Goal: Information Seeking & Learning: Learn about a topic

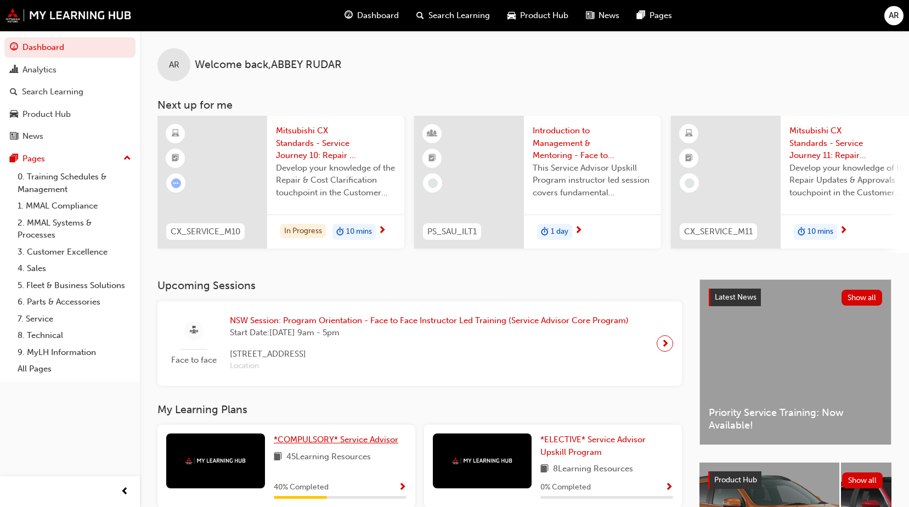
click at [359, 445] on span "*COMPULSORY* Service Advisor" at bounding box center [336, 440] width 125 height 10
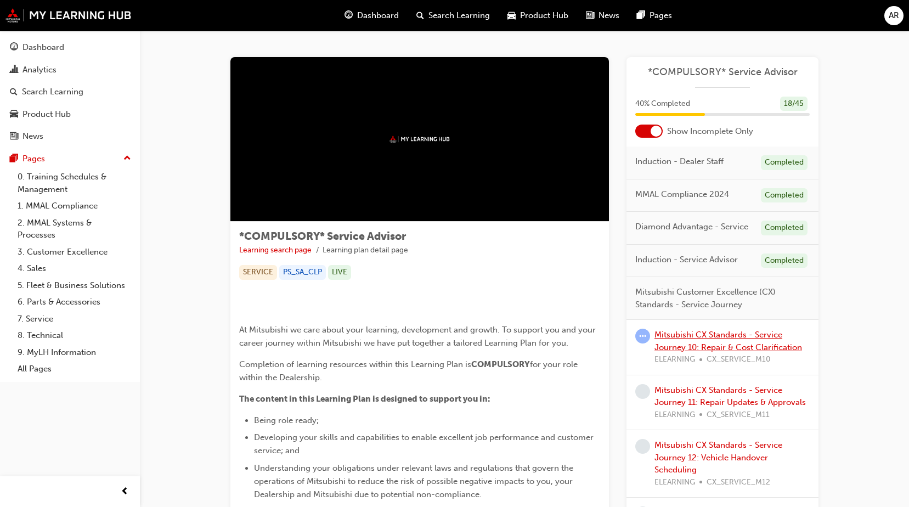
click at [670, 338] on link "Mitsubishi CX Standards - Service Journey 10: Repair & Cost Clarification" at bounding box center [729, 341] width 148 height 22
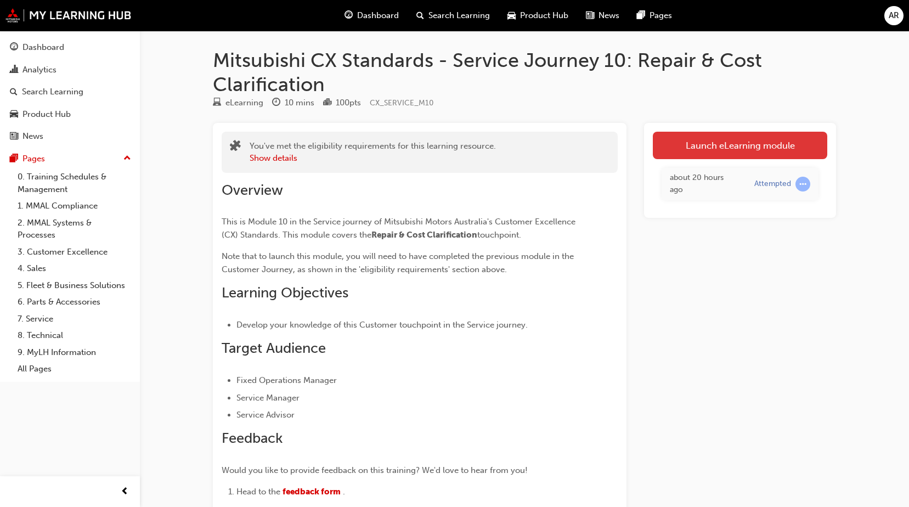
click at [685, 149] on link "Launch eLearning module" at bounding box center [740, 145] width 175 height 27
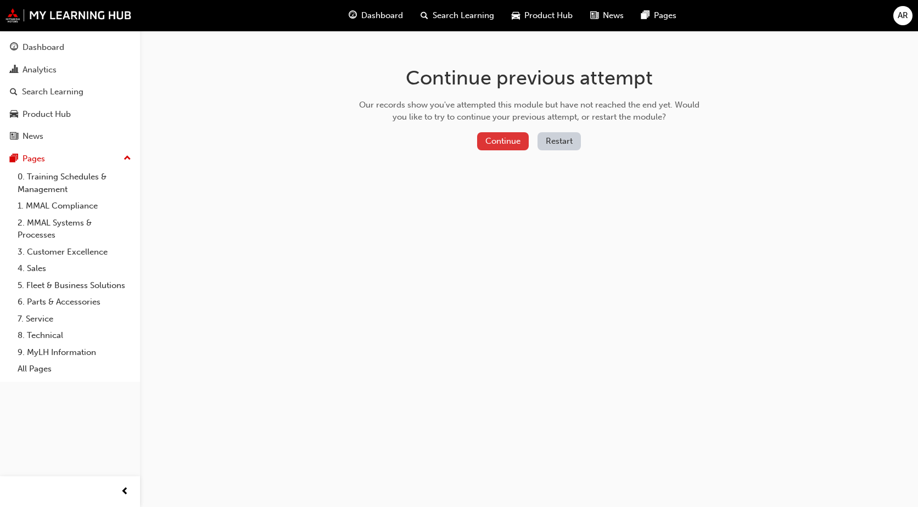
click at [489, 149] on button "Continue" at bounding box center [503, 141] width 52 height 18
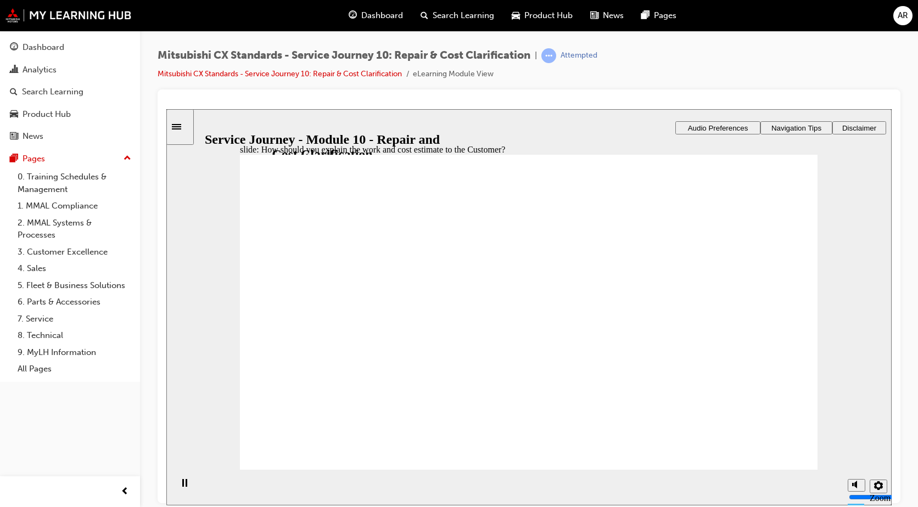
checkbox input "true"
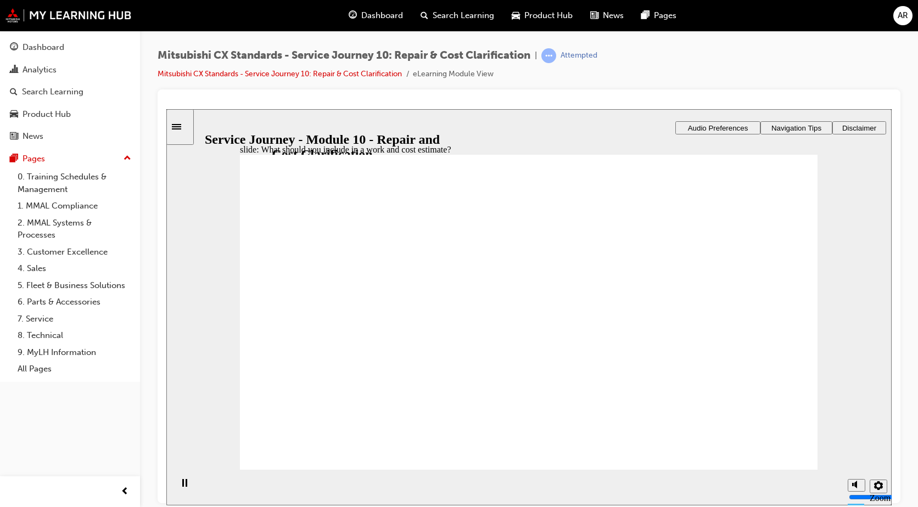
checkbox input "true"
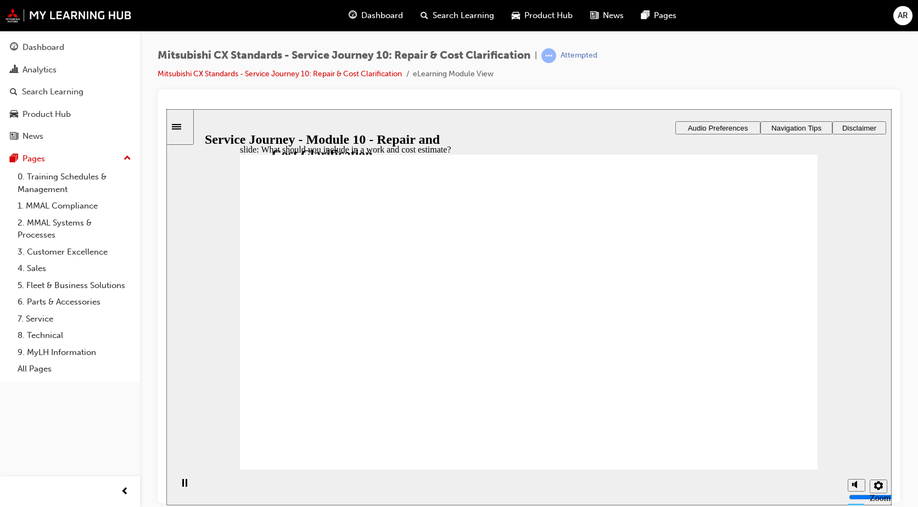
drag, startPoint x: 492, startPoint y: 389, endPoint x: 492, endPoint y: 395, distance: 6.0
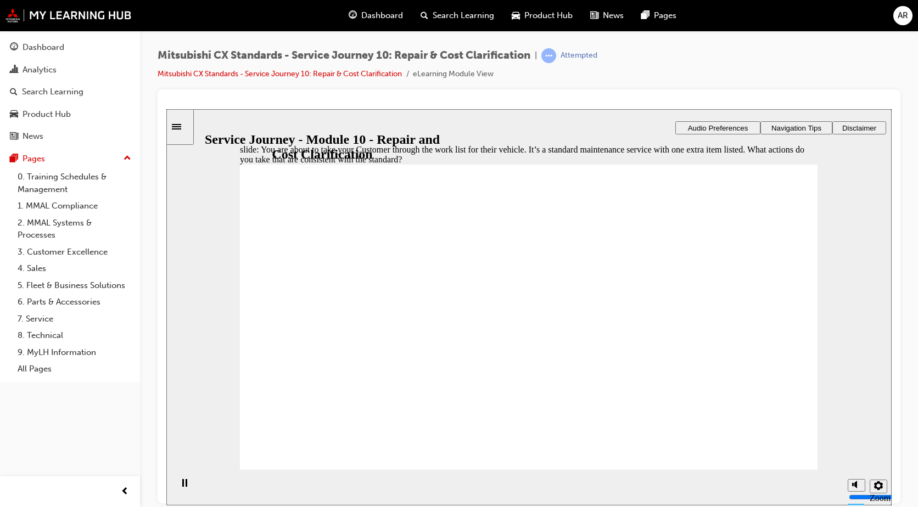
checkbox input "true"
drag, startPoint x: 784, startPoint y: 301, endPoint x: 756, endPoint y: 317, distance: 32.7
checkbox input "true"
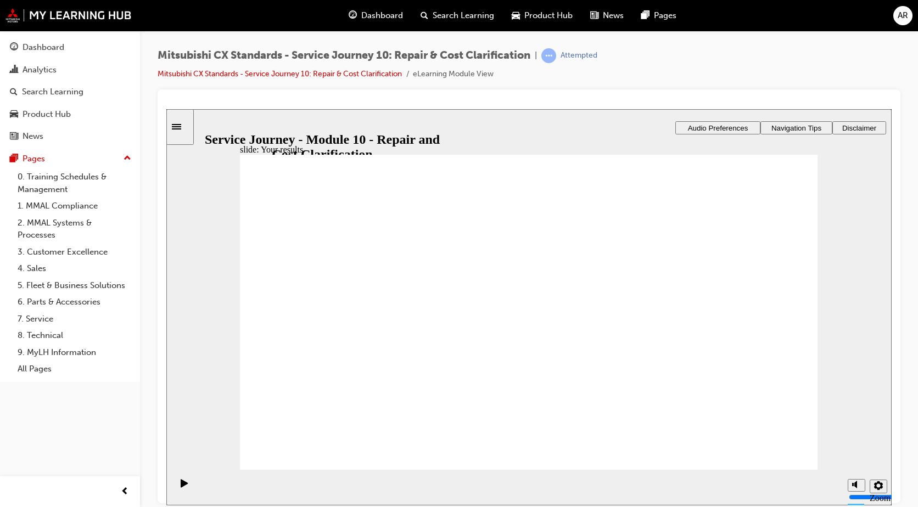
checkbox input "true"
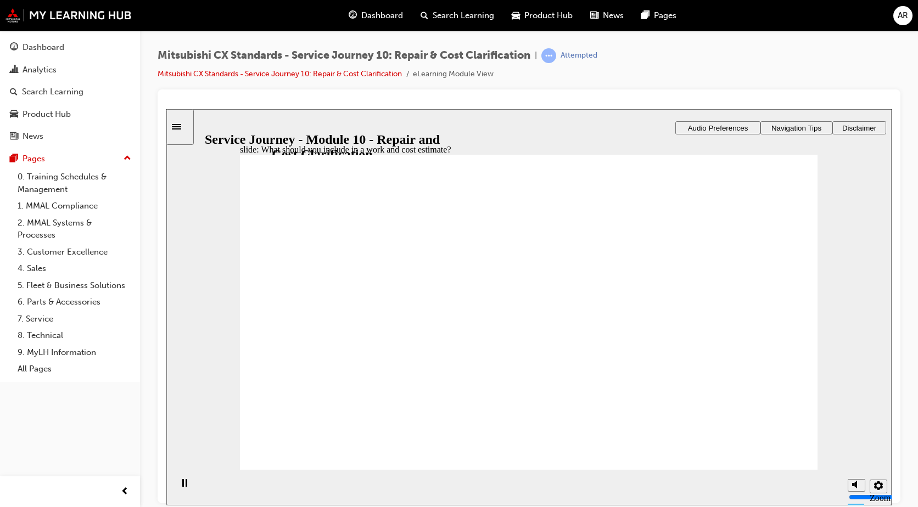
drag, startPoint x: 451, startPoint y: 389, endPoint x: 475, endPoint y: 397, distance: 25.0
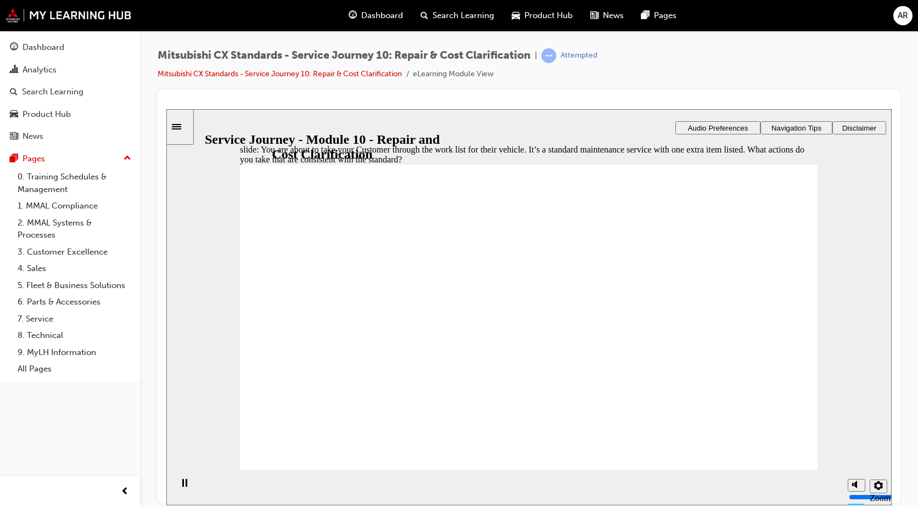
checkbox input "true"
drag, startPoint x: 625, startPoint y: 323, endPoint x: 630, endPoint y: 343, distance: 20.5
checkbox input "true"
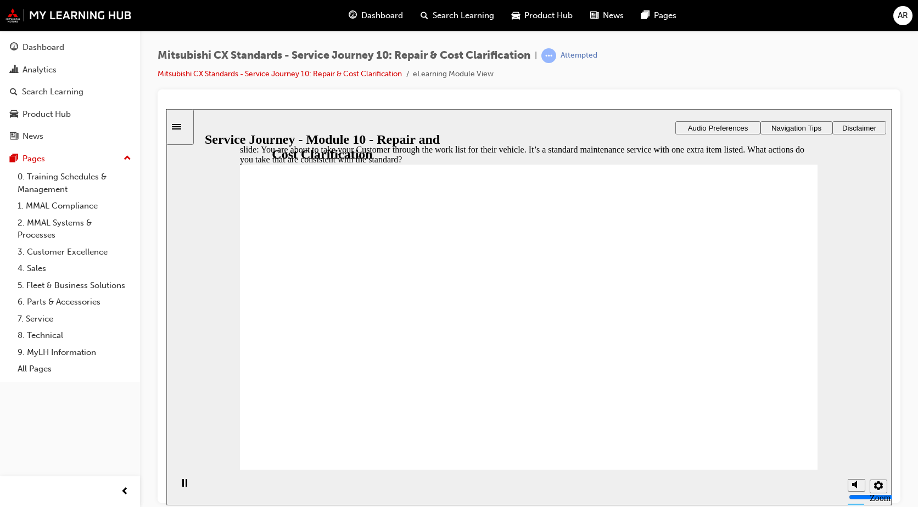
checkbox input "true"
drag, startPoint x: 634, startPoint y: 378, endPoint x: 778, endPoint y: 399, distance: 144.7
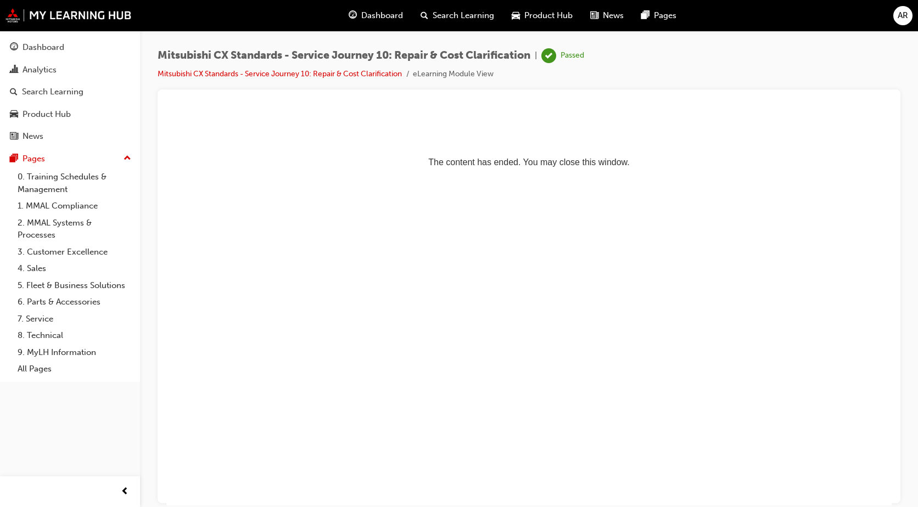
click at [360, 15] on div "Dashboard" at bounding box center [376, 15] width 72 height 22
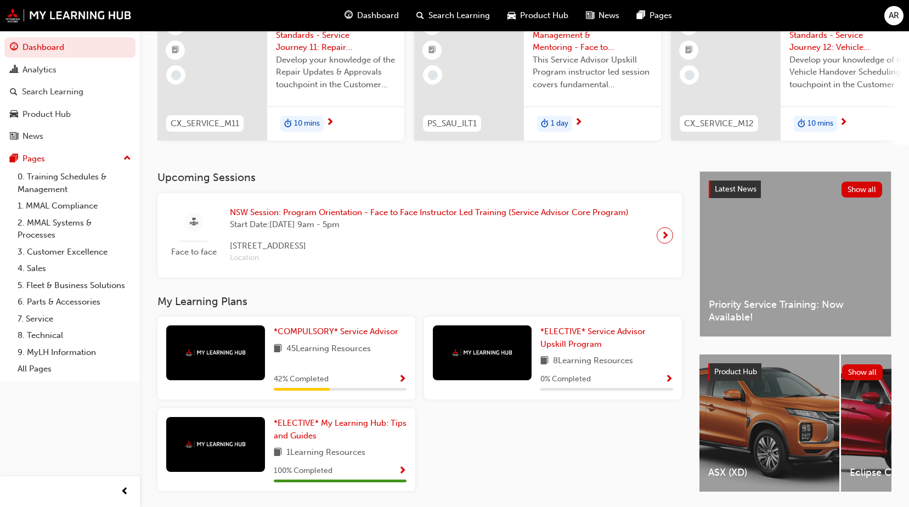
scroll to position [150, 0]
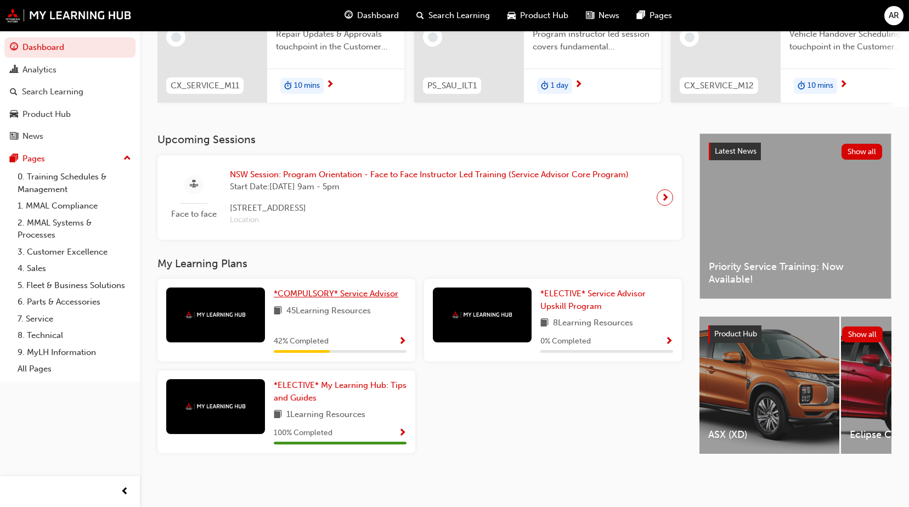
click at [324, 290] on span "*COMPULSORY* Service Advisor" at bounding box center [336, 294] width 125 height 10
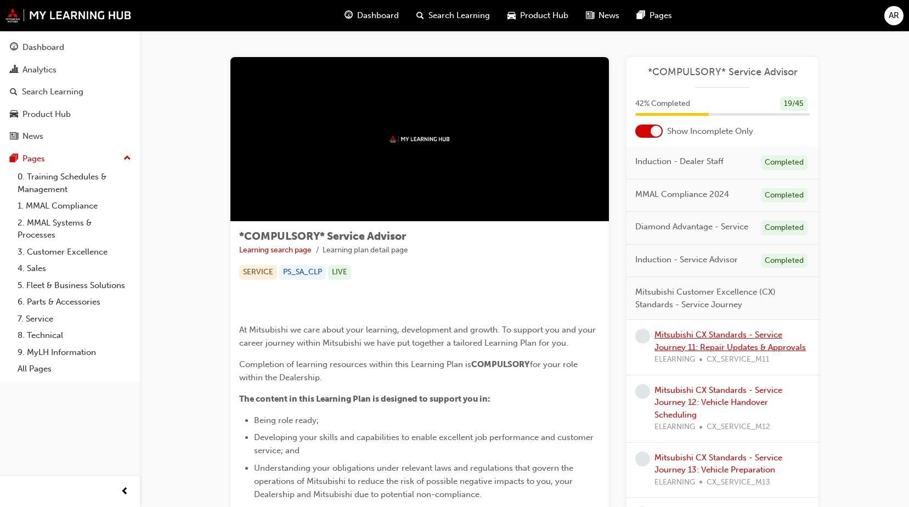
click at [730, 339] on link "Mitsubishi CX Standards - Service Journey 11: Repair Updates & Approvals" at bounding box center [730, 341] width 151 height 22
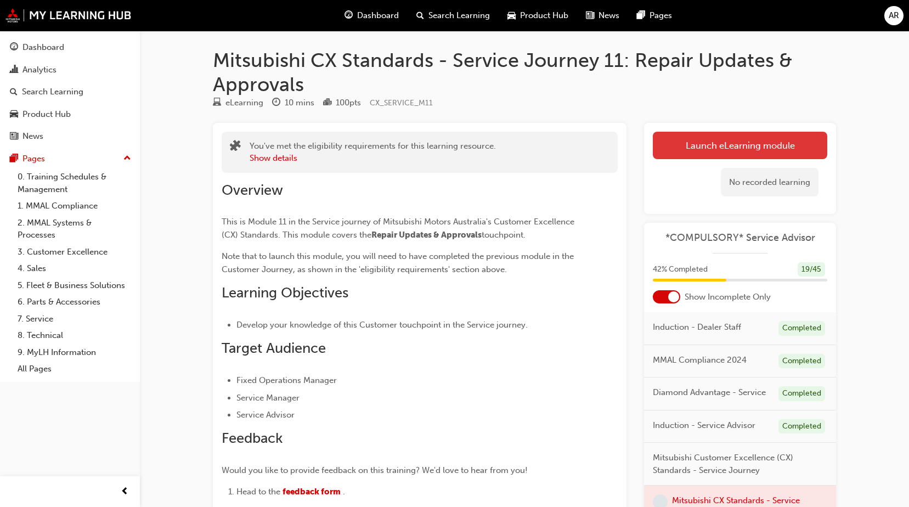
click at [690, 157] on link "Launch eLearning module" at bounding box center [740, 145] width 175 height 27
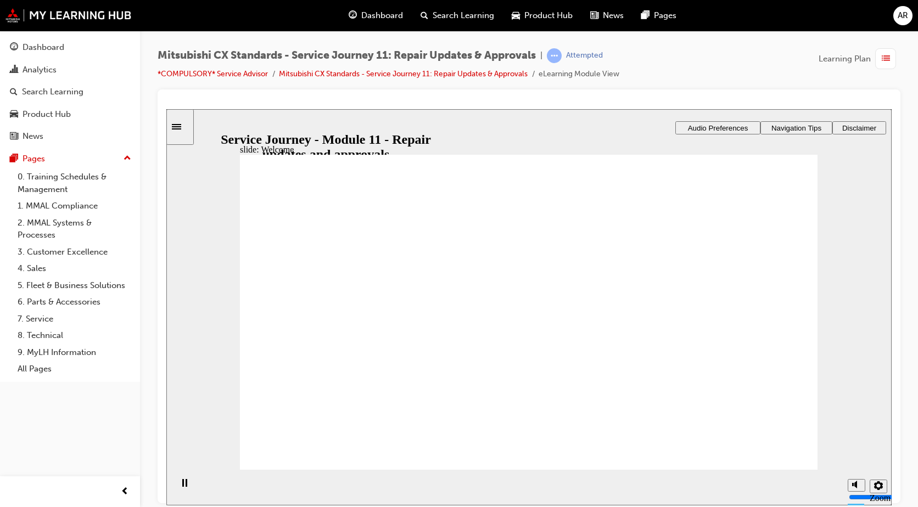
drag, startPoint x: 525, startPoint y: 403, endPoint x: 524, endPoint y: 415, distance: 11.5
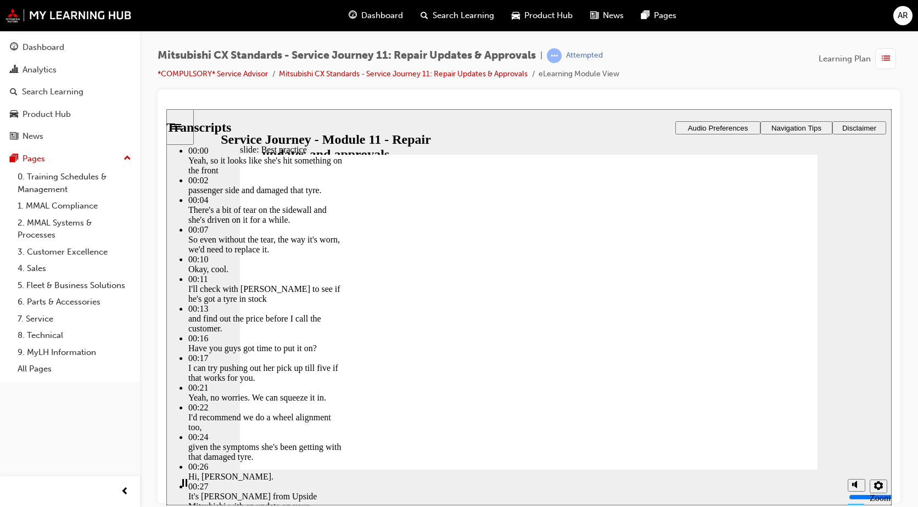
type input "125"
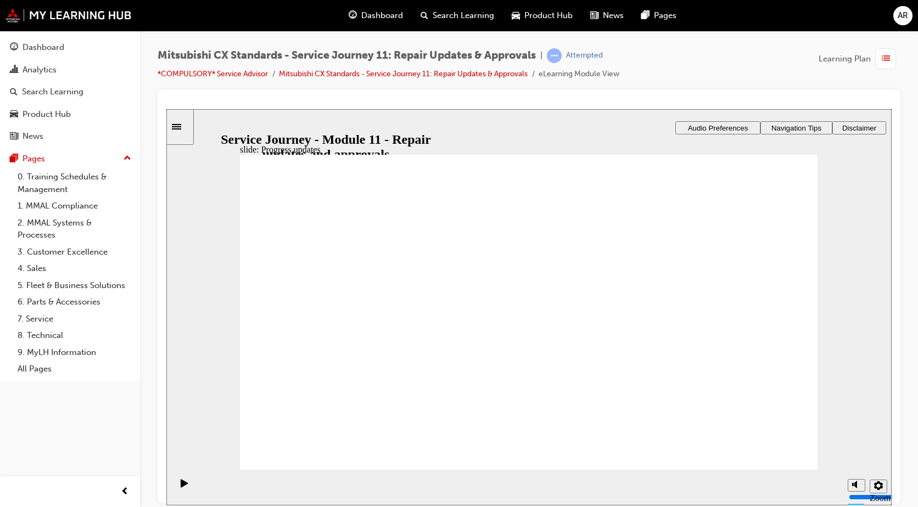
drag, startPoint x: 307, startPoint y: 330, endPoint x: 479, endPoint y: 238, distance: 194.9
drag, startPoint x: 365, startPoint y: 348, endPoint x: 521, endPoint y: 300, distance: 163.0
drag, startPoint x: 432, startPoint y: 335, endPoint x: 577, endPoint y: 324, distance: 144.7
drag, startPoint x: 432, startPoint y: 327, endPoint x: 735, endPoint y: 308, distance: 303.5
drag, startPoint x: 354, startPoint y: 348, endPoint x: 487, endPoint y: 343, distance: 133.5
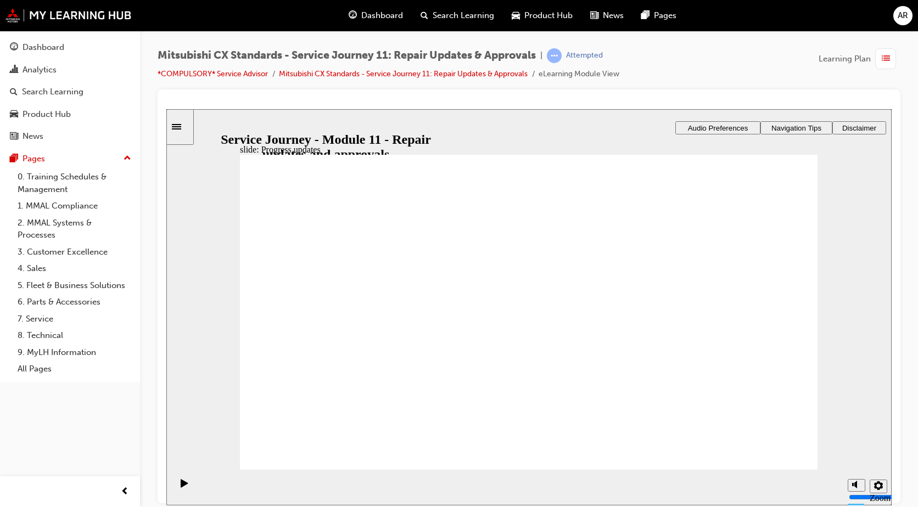
drag, startPoint x: 415, startPoint y: 340, endPoint x: 790, endPoint y: 307, distance: 376.2
checkbox input "true"
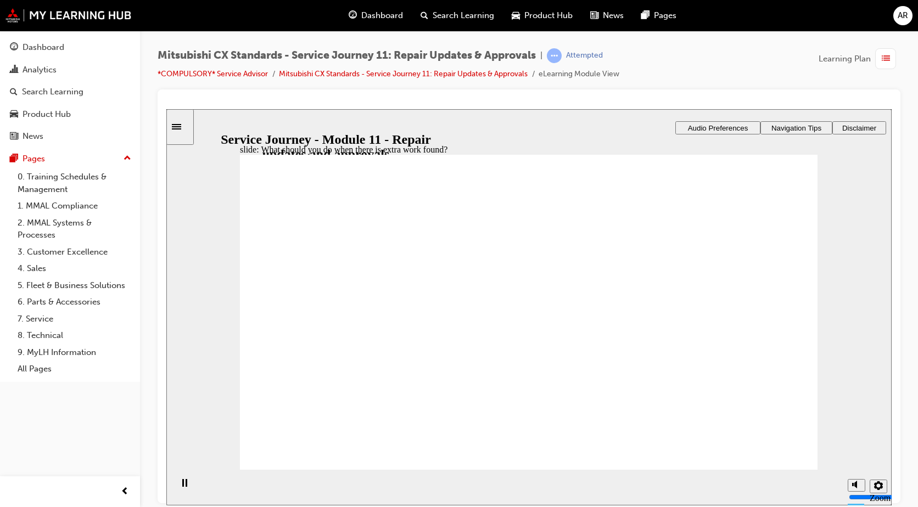
checkbox input "true"
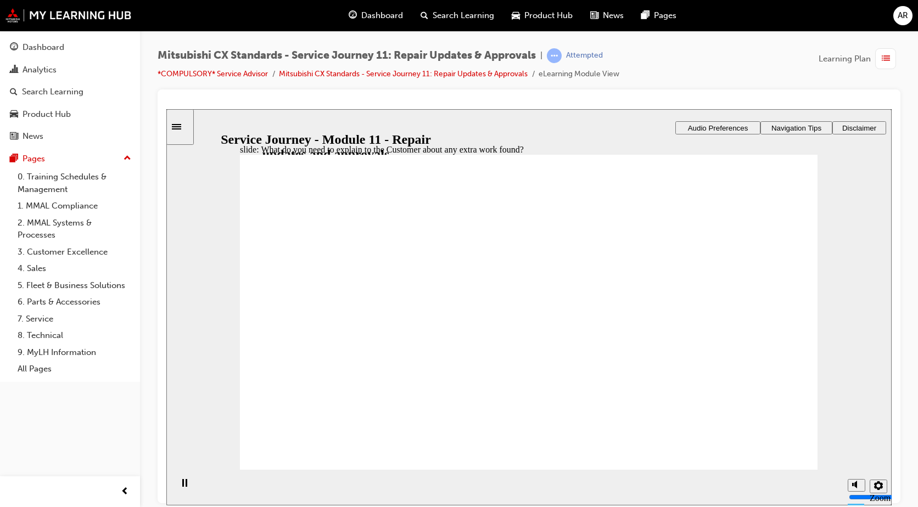
checkbox input "true"
drag, startPoint x: 483, startPoint y: 306, endPoint x: 457, endPoint y: 358, distance: 58.2
checkbox input "true"
